Goal: Task Accomplishment & Management: Use online tool/utility

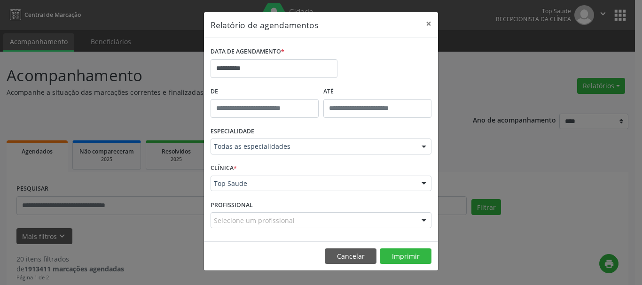
select select "*"
click at [258, 67] on input "**********" at bounding box center [273, 68] width 127 height 19
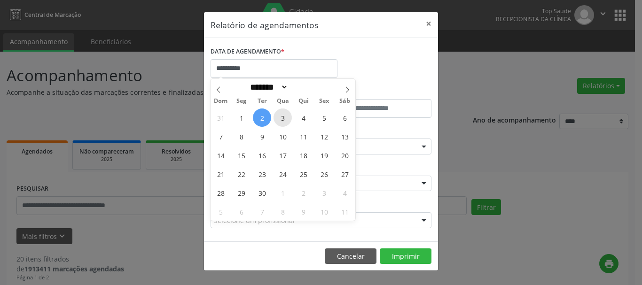
click at [282, 120] on span "3" at bounding box center [282, 118] width 18 height 18
type input "**********"
click at [282, 119] on span "3" at bounding box center [282, 118] width 18 height 18
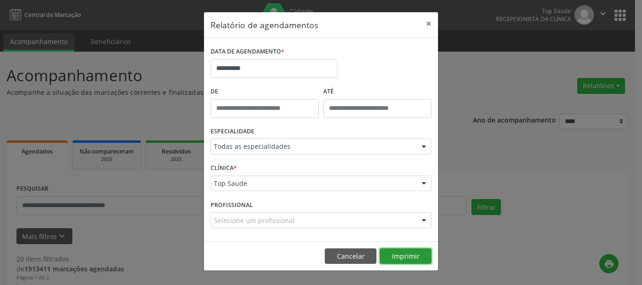
click at [410, 256] on button "Imprimir" at bounding box center [406, 257] width 52 height 16
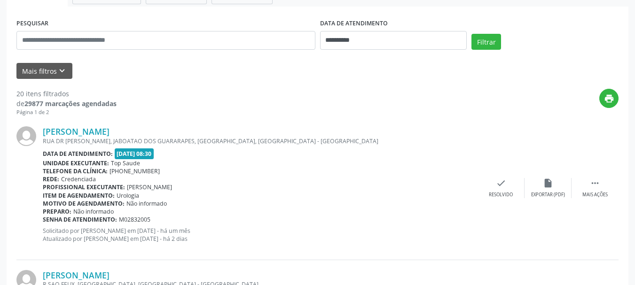
scroll to position [188, 0]
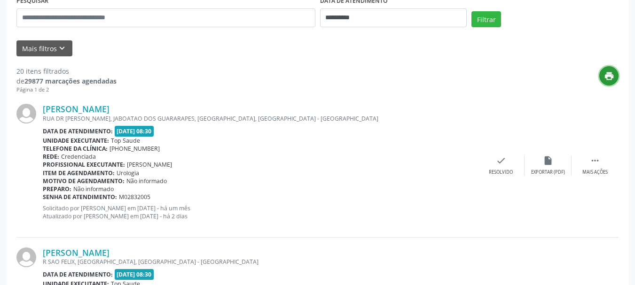
click at [608, 80] on icon "print" at bounding box center [609, 76] width 10 height 10
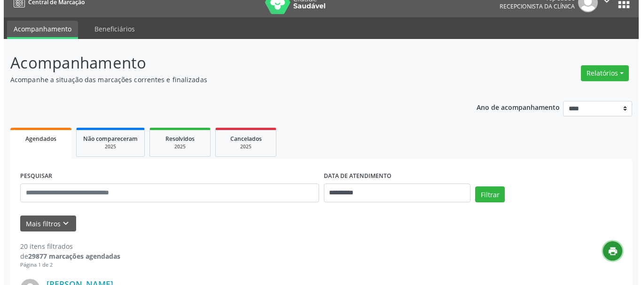
scroll to position [0, 0]
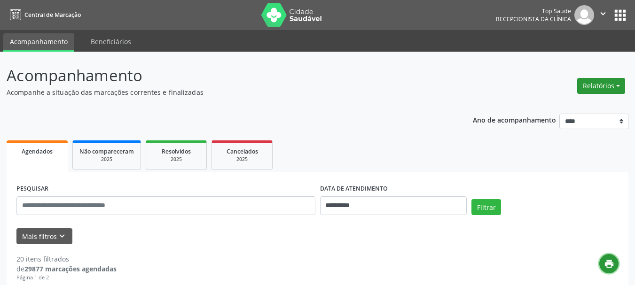
click at [597, 86] on button "Relatórios" at bounding box center [601, 86] width 48 height 16
click at [559, 106] on link "Agendamentos" at bounding box center [574, 106] width 101 height 13
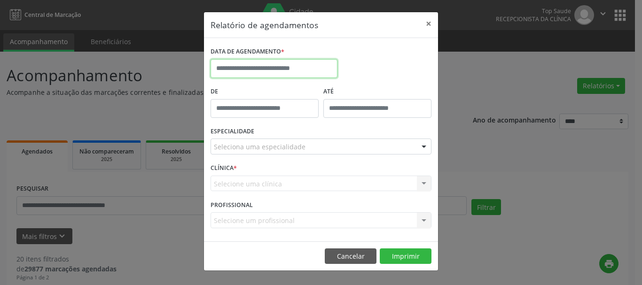
click at [288, 67] on input "text" at bounding box center [273, 68] width 127 height 19
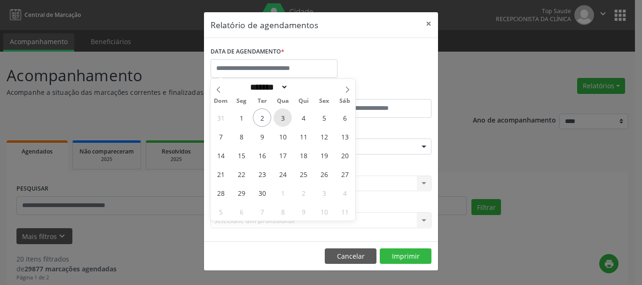
click at [280, 117] on span "3" at bounding box center [282, 118] width 18 height 18
type input "**********"
click at [280, 117] on span "3" at bounding box center [282, 118] width 18 height 18
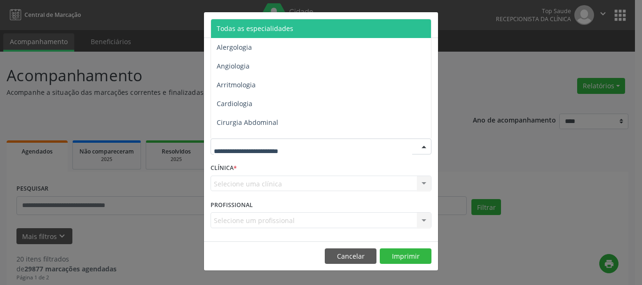
click at [272, 25] on span "Todas as especialidades" at bounding box center [255, 28] width 77 height 9
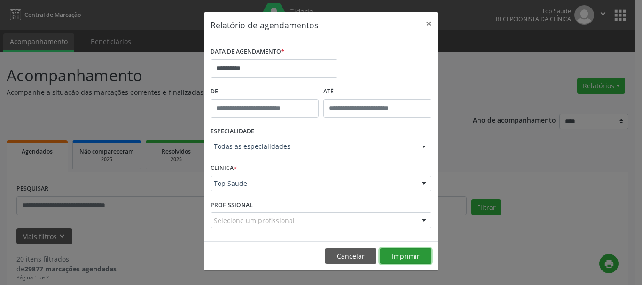
click at [404, 252] on button "Imprimir" at bounding box center [406, 257] width 52 height 16
